Goal: Information Seeking & Learning: Learn about a topic

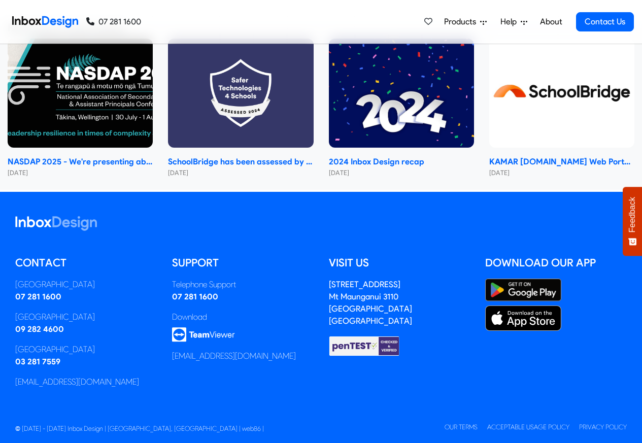
scroll to position [728, 0]
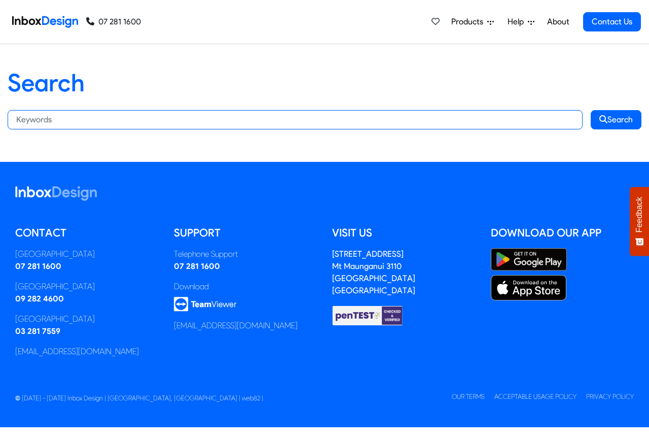
click at [105, 119] on input "Search:" at bounding box center [295, 119] width 575 height 19
paste input "bespoke"
type input "bespoke"
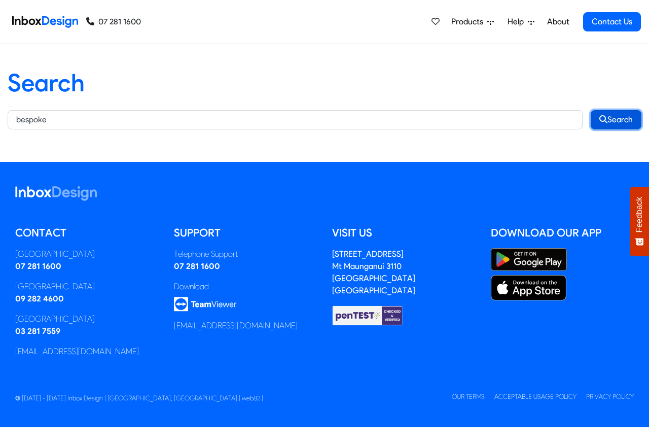
click at [615, 119] on button "Search" at bounding box center [616, 119] width 51 height 19
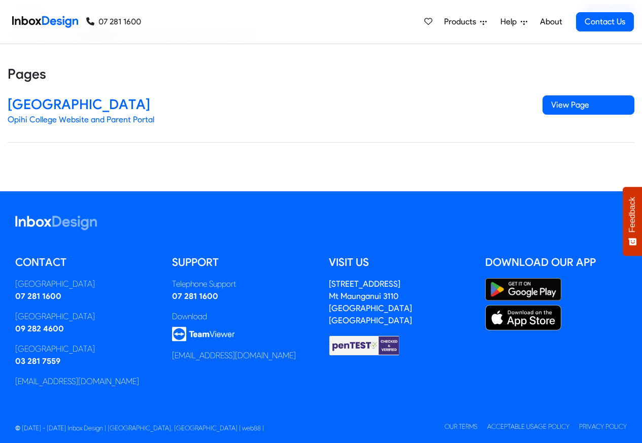
scroll to position [126, 0]
